Goal: Navigation & Orientation: Understand site structure

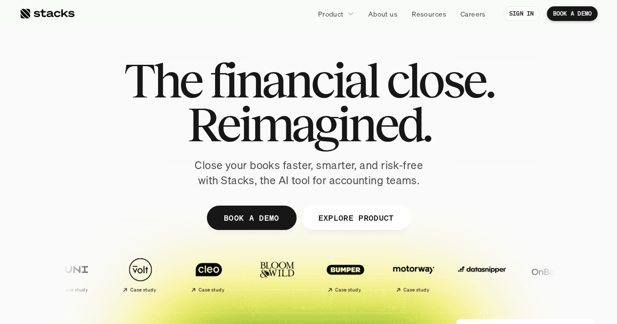
drag, startPoint x: 575, startPoint y: 188, endPoint x: 46, endPoint y: 14, distance: 557.4
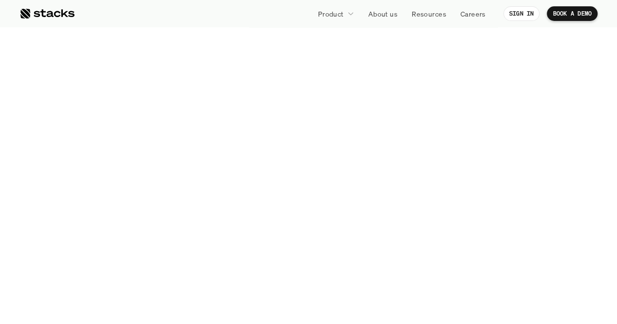
scroll to position [1952, 0]
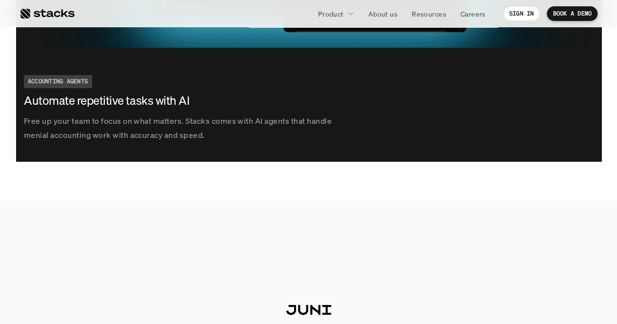
drag, startPoint x: 46, startPoint y: 14, endPoint x: 37, endPoint y: 15, distance: 8.8
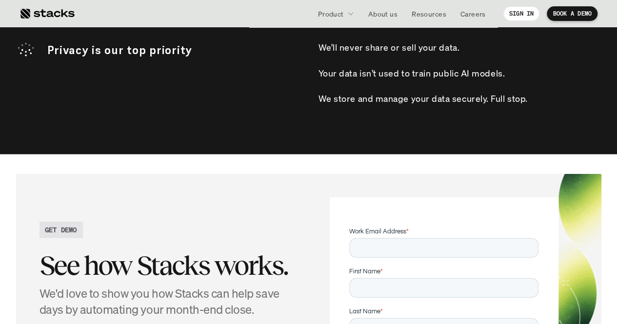
scroll to position [3063, 0]
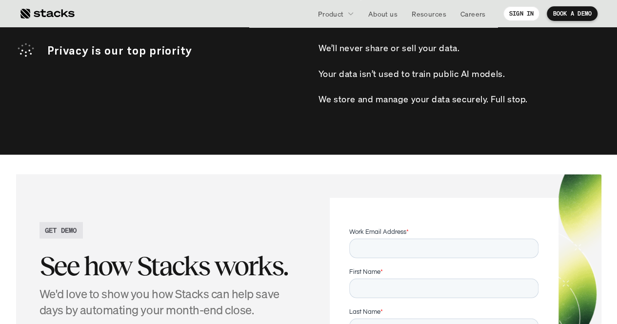
drag, startPoint x: 37, startPoint y: 15, endPoint x: 232, endPoint y: 7, distance: 195.2
click at [232, 7] on div "Product About us Resources Careers" at bounding box center [283, 13] width 417 height 15
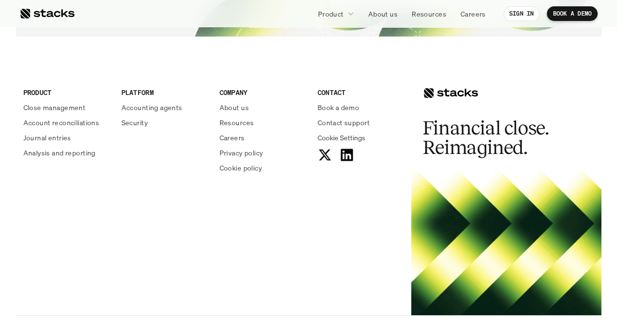
scroll to position [3619, 0]
